Goal: Task Accomplishment & Management: Use online tool/utility

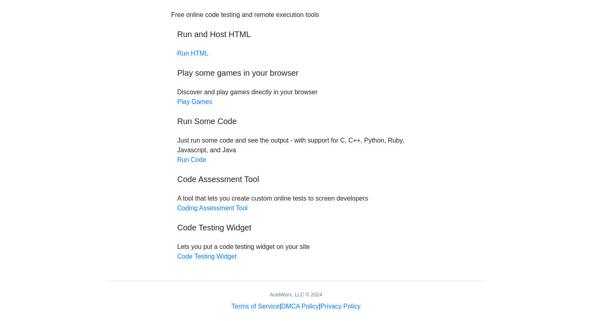
scroll to position [45, 0]
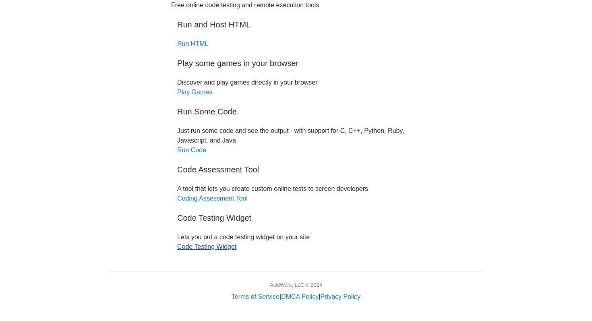
click at [217, 247] on link "Code Testing Widget" at bounding box center [206, 246] width 59 height 7
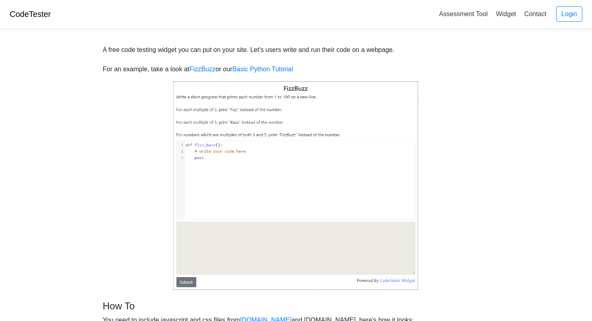
click at [229, 152] on img at bounding box center [295, 185] width 245 height 210
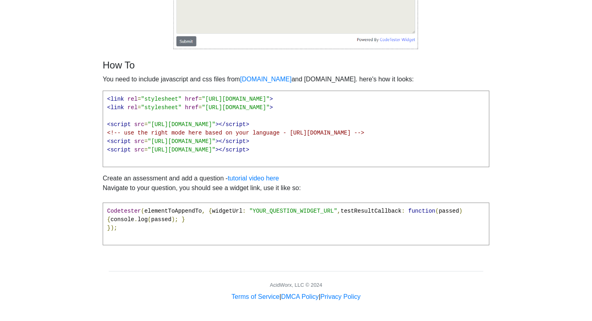
scroll to position [243, 0]
click at [132, 99] on span "rel" at bounding box center [132, 99] width 10 height 6
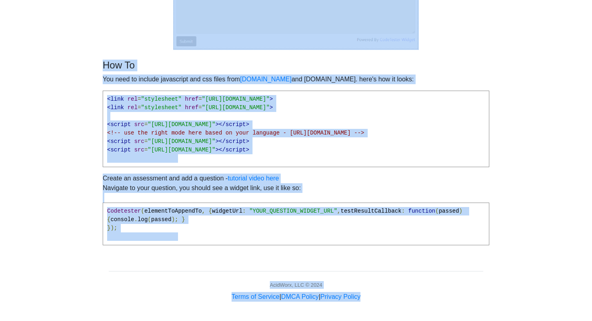
click at [132, 99] on span "rel" at bounding box center [132, 99] width 10 height 6
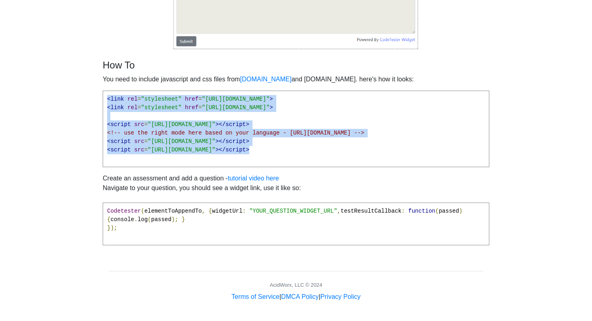
drag, startPoint x: 400, startPoint y: 150, endPoint x: 105, endPoint y: 91, distance: 301.6
click at [105, 91] on pre "<link rel = "stylesheet" href = "[URL][DOMAIN_NAME]" > <link rel = "stylesheet"…" at bounding box center [296, 129] width 386 height 76
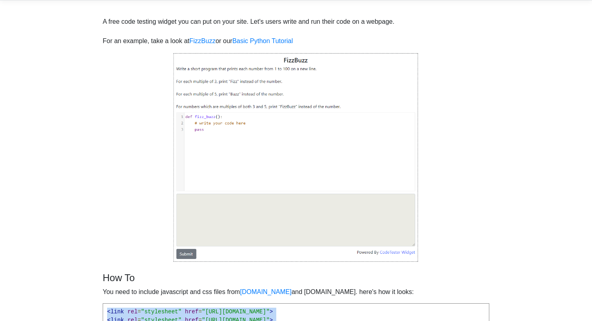
scroll to position [0, 0]
